Goal: Transaction & Acquisition: Book appointment/travel/reservation

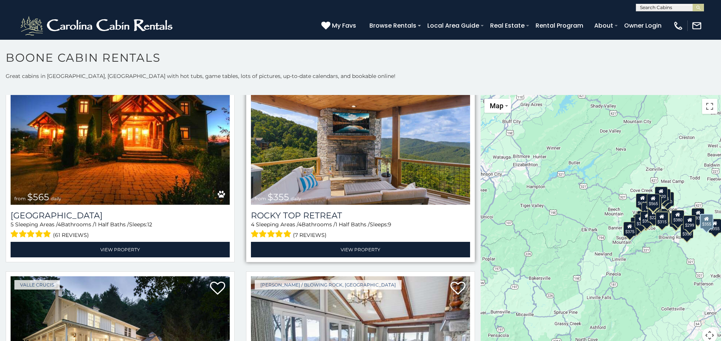
scroll to position [606, 0]
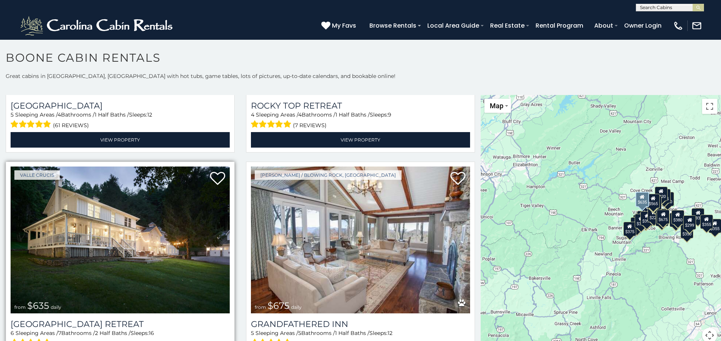
click at [133, 213] on img at bounding box center [120, 240] width 219 height 147
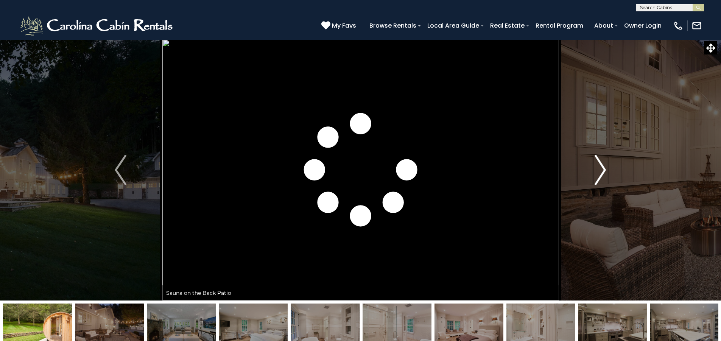
click at [601, 169] on img "Next" at bounding box center [600, 170] width 11 height 30
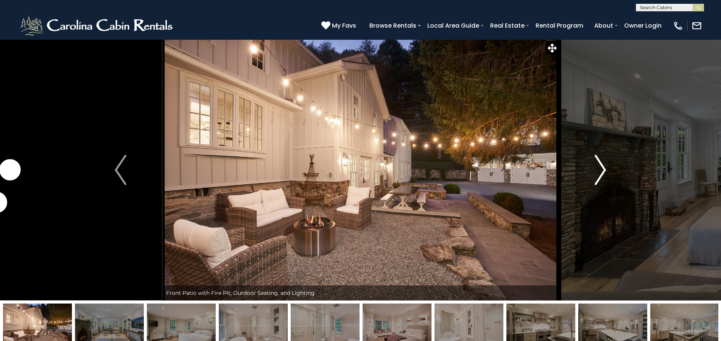
click at [601, 169] on img "Next" at bounding box center [600, 170] width 11 height 30
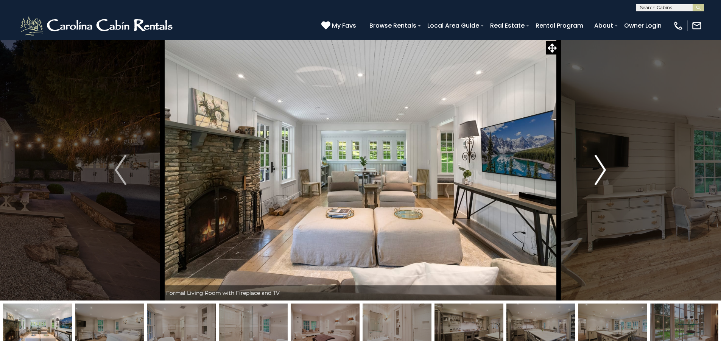
click at [604, 166] on img "Next" at bounding box center [600, 170] width 11 height 30
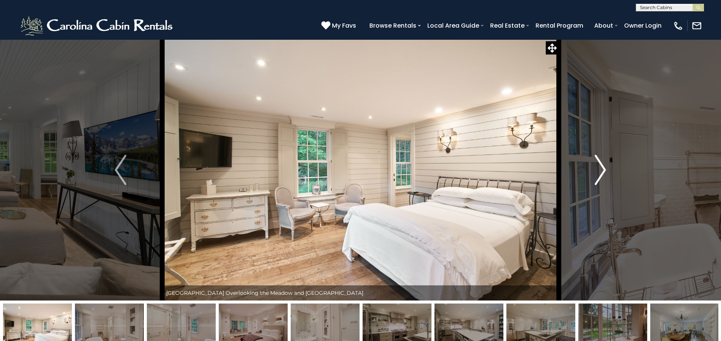
click at [604, 166] on img "Next" at bounding box center [600, 170] width 11 height 30
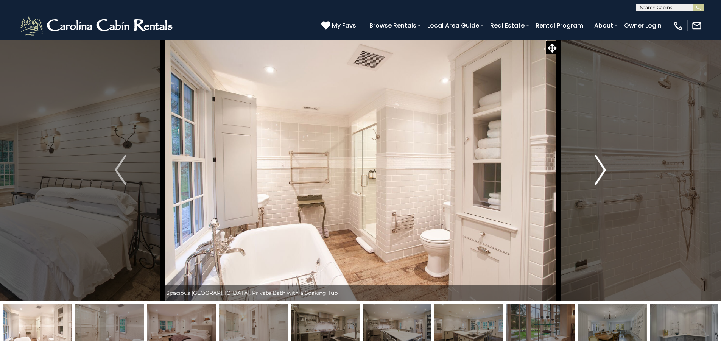
click at [603, 164] on img "Next" at bounding box center [600, 170] width 11 height 30
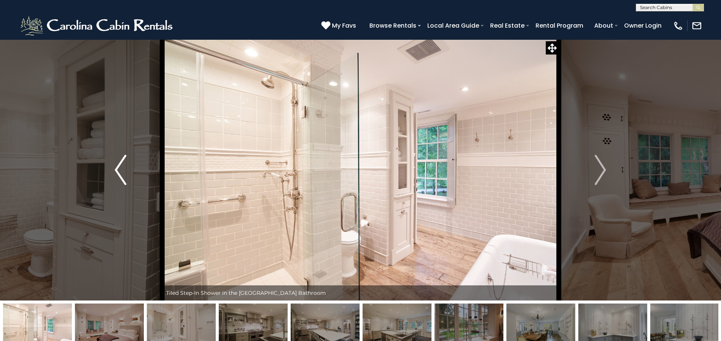
click at [112, 169] on button "Previous" at bounding box center [120, 169] width 83 height 261
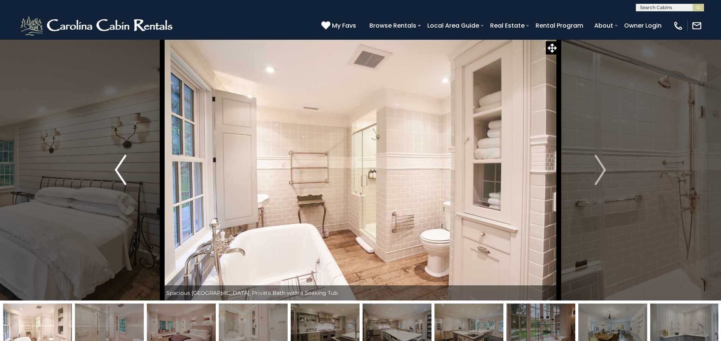
click at [114, 169] on button "Previous" at bounding box center [120, 169] width 83 height 261
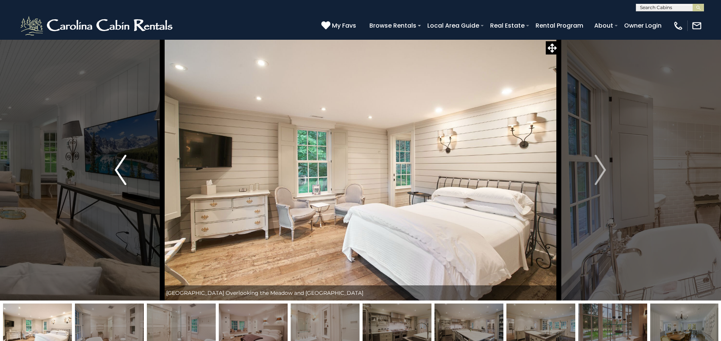
click at [114, 169] on button "Previous" at bounding box center [120, 169] width 83 height 261
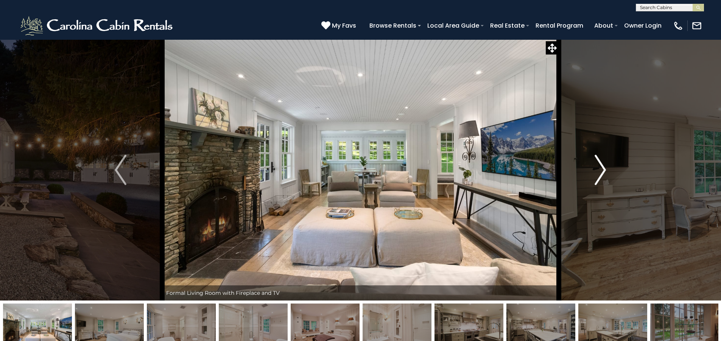
click at [597, 168] on img "Next" at bounding box center [600, 170] width 11 height 30
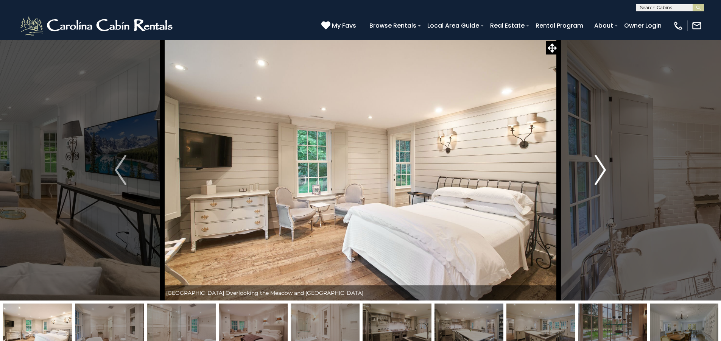
click at [597, 169] on img "Next" at bounding box center [600, 170] width 11 height 30
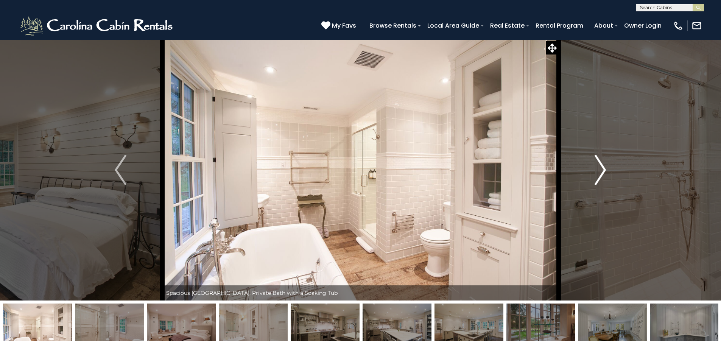
click at [597, 169] on img "Next" at bounding box center [600, 170] width 11 height 30
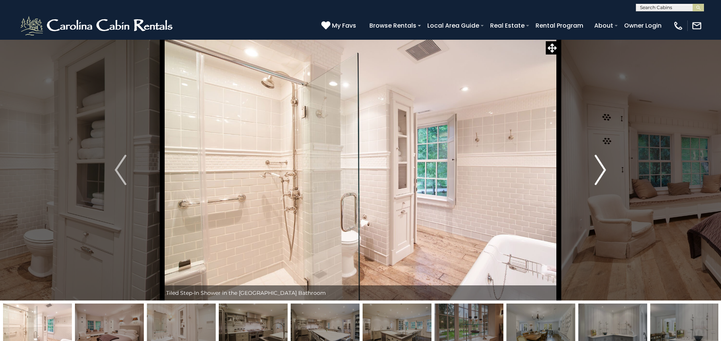
click at [597, 169] on img "Next" at bounding box center [600, 170] width 11 height 30
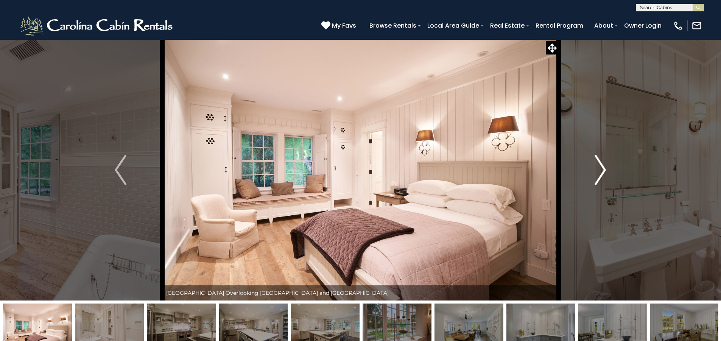
click at [597, 169] on img "Next" at bounding box center [600, 170] width 11 height 30
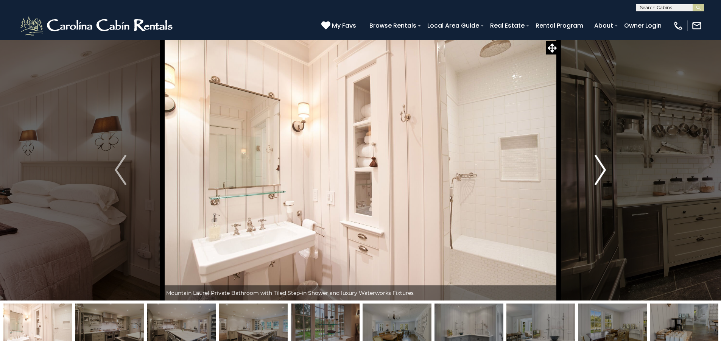
click at [597, 166] on img "Next" at bounding box center [600, 170] width 11 height 30
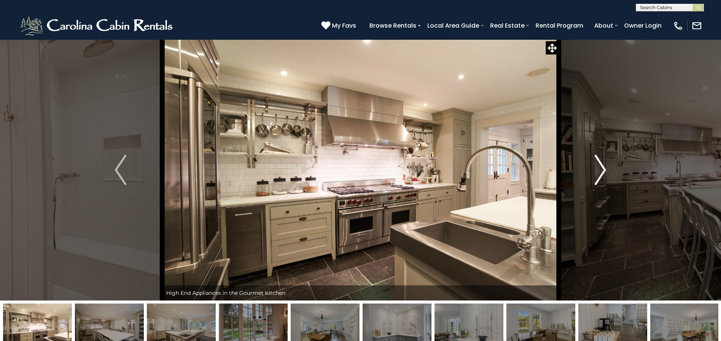
click at [596, 162] on img "Next" at bounding box center [600, 170] width 11 height 30
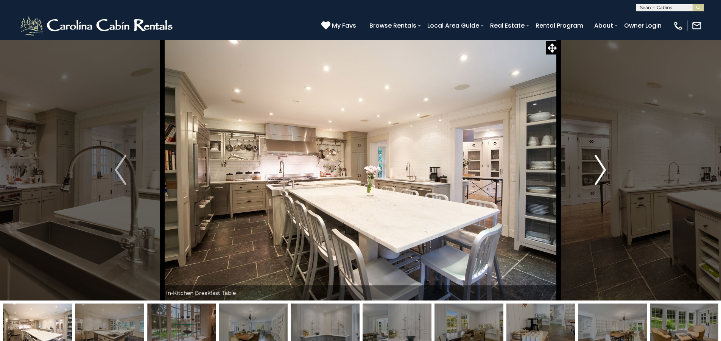
click at [596, 162] on img "Next" at bounding box center [600, 170] width 11 height 30
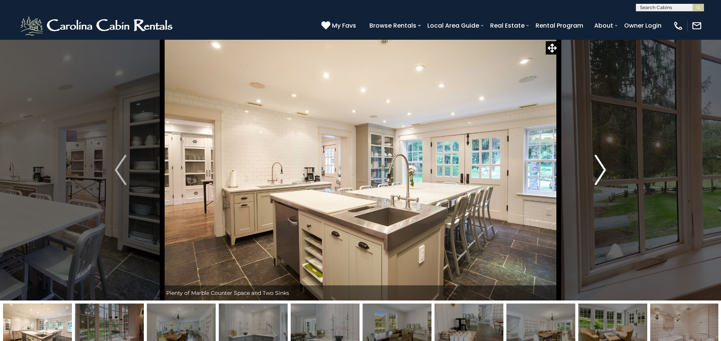
click at [603, 163] on img "Next" at bounding box center [600, 170] width 11 height 30
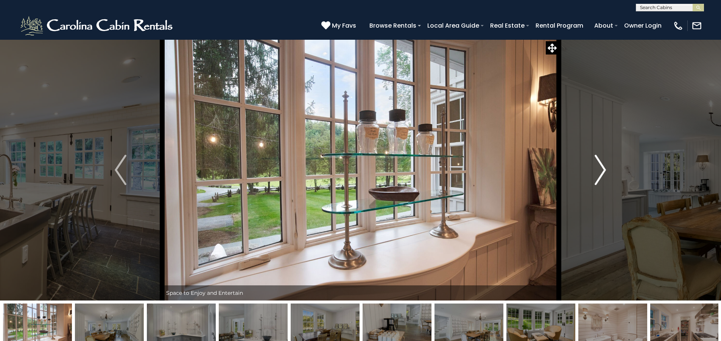
click at [601, 163] on img "Next" at bounding box center [600, 170] width 11 height 30
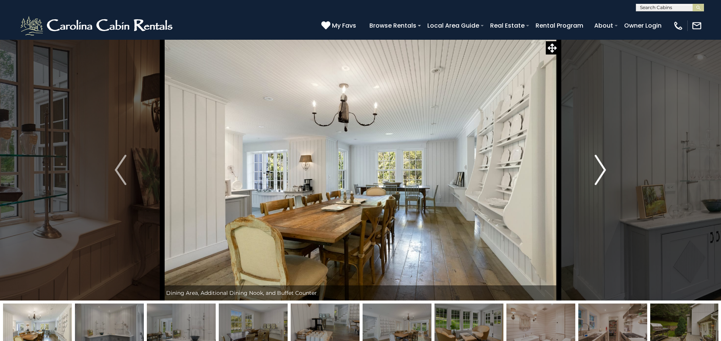
click at [601, 163] on img "Next" at bounding box center [600, 170] width 11 height 30
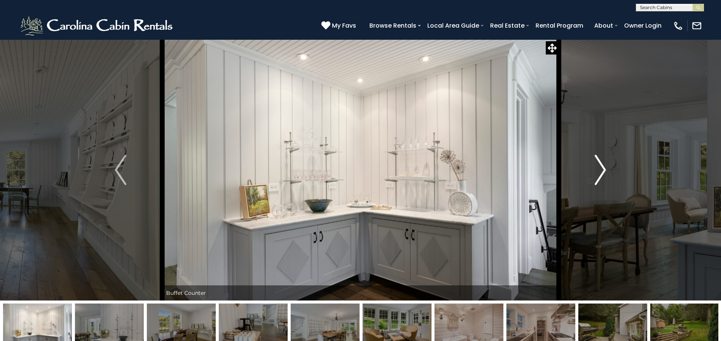
click at [598, 164] on img "Next" at bounding box center [600, 170] width 11 height 30
